Goal: Information Seeking & Learning: Learn about a topic

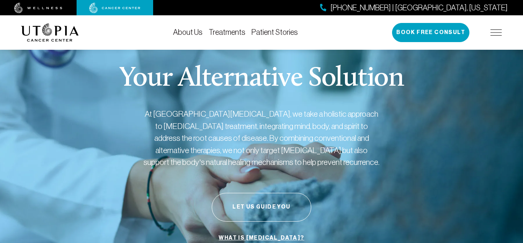
click at [342, 174] on div "At Utopia Cancer Center, we take a holistic approach to cancer treatment, integ…" at bounding box center [261, 141] width 237 height 67
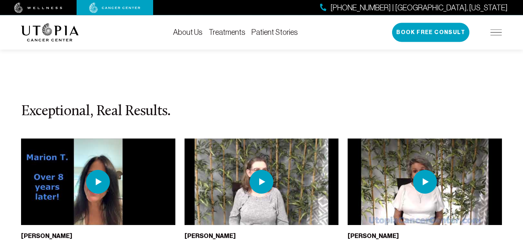
scroll to position [1698, 0]
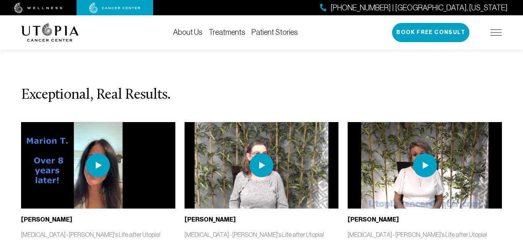
click at [337, 195] on div "Exceptional, Real Results. Marion T. Breast Cancer - Marion's Life after Utopia…" at bounding box center [261, 181] width 490 height 188
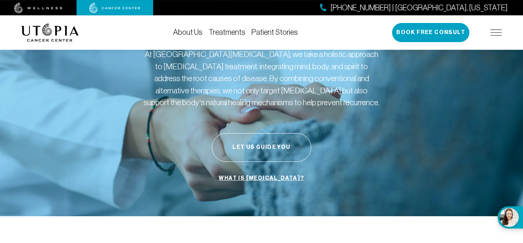
scroll to position [0, 0]
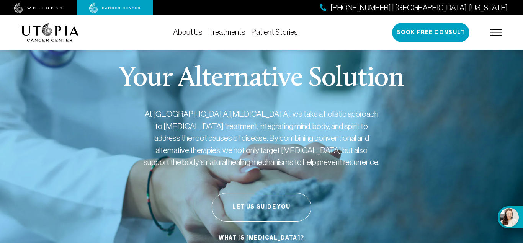
click at [209, 34] on link "Treatments" at bounding box center [227, 32] width 37 height 8
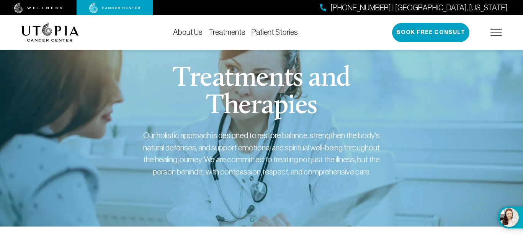
click at [251, 32] on link "Patient Stories" at bounding box center [274, 32] width 46 height 8
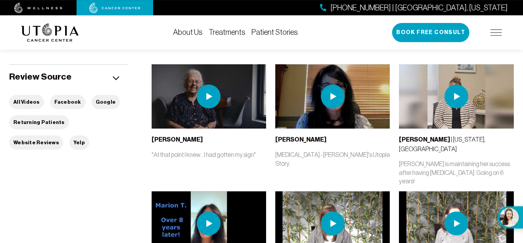
scroll to position [137, 0]
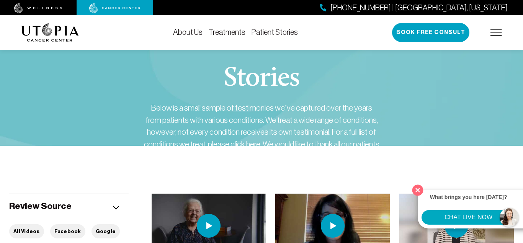
click at [417, 189] on button "Close" at bounding box center [418, 190] width 16 height 16
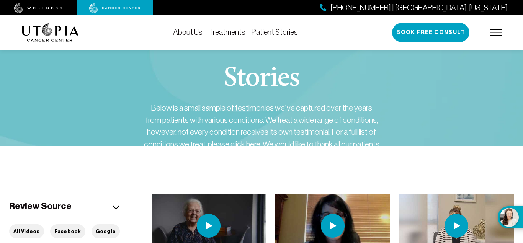
click at [493, 35] on img at bounding box center [495, 32] width 11 height 6
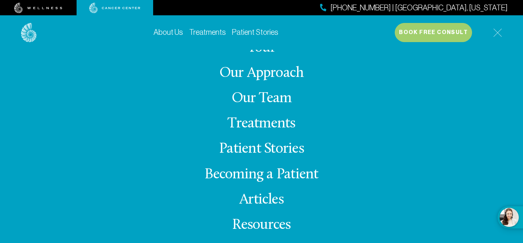
click at [498, 33] on img at bounding box center [497, 32] width 9 height 9
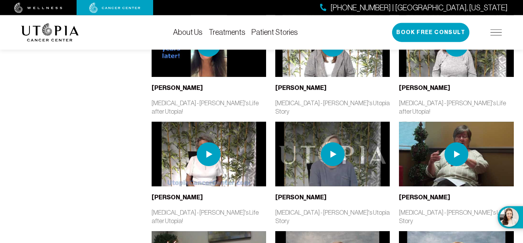
scroll to position [317, 0]
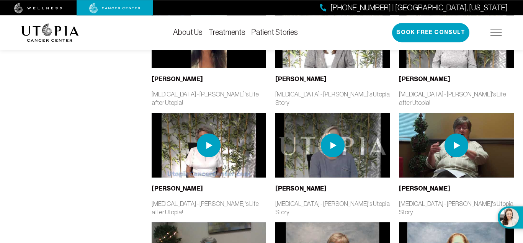
click at [209, 33] on link "Treatments" at bounding box center [227, 32] width 37 height 8
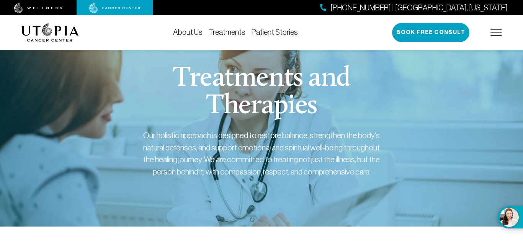
click at [209, 31] on link "Treatments" at bounding box center [227, 32] width 37 height 8
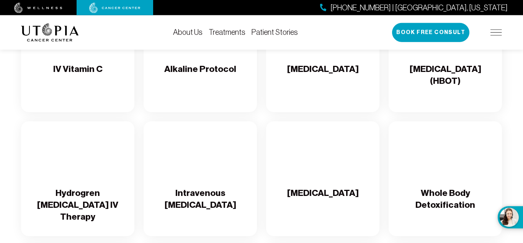
scroll to position [848, 0]
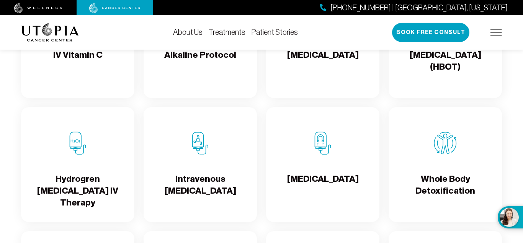
click at [53, 8] on img at bounding box center [38, 8] width 48 height 11
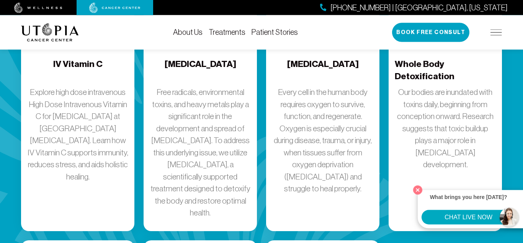
scroll to position [1112, 0]
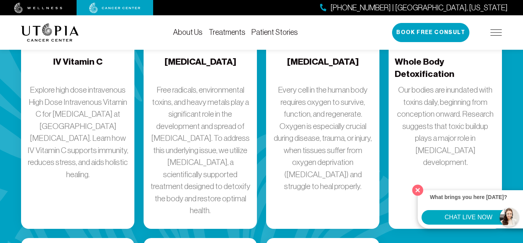
click at [419, 187] on button "Close" at bounding box center [418, 190] width 16 height 16
